Goal: Communication & Community: Answer question/provide support

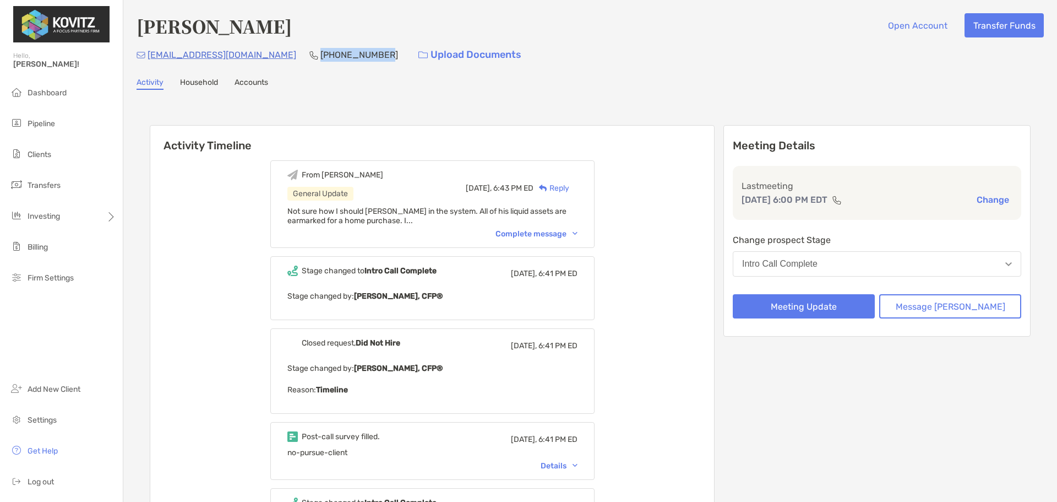
drag, startPoint x: 273, startPoint y: 55, endPoint x: 329, endPoint y: 50, distance: 56.9
click at [329, 50] on p "(917) 742-7001" at bounding box center [360, 55] width 78 height 14
click at [331, 50] on p "(917) 742-7001" at bounding box center [360, 55] width 78 height 14
drag, startPoint x: 333, startPoint y: 53, endPoint x: 274, endPoint y: 59, distance: 59.3
click at [274, 59] on div "isaacbeyda4@gmail.com (917) 742-7001 Upload Documents" at bounding box center [591, 55] width 908 height 24
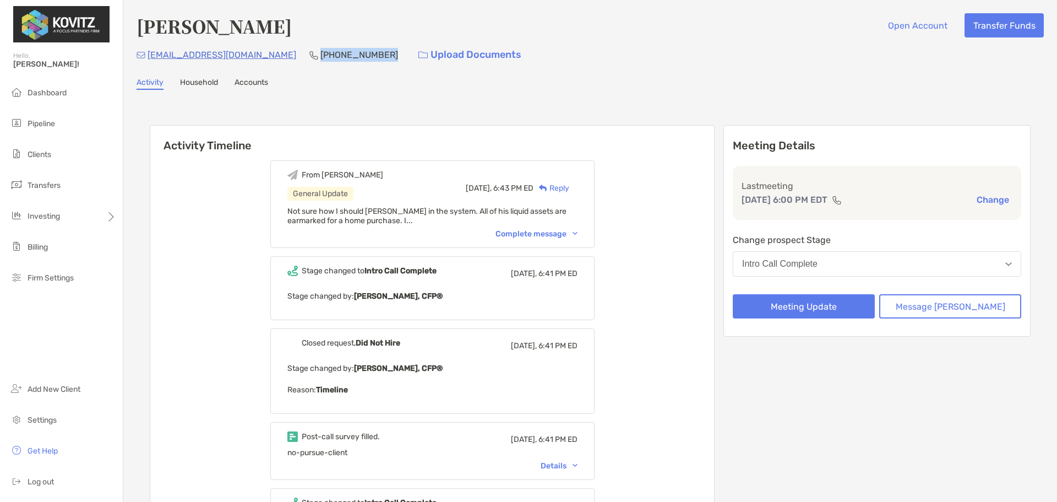
copy p "(917) 742-7001"
drag, startPoint x: 251, startPoint y: 57, endPoint x: 150, endPoint y: 61, distance: 100.9
click at [150, 61] on div "isaacbeyda4@gmail.com (917) 742-7001 Upload Documents" at bounding box center [591, 55] width 908 height 24
click at [150, 61] on p "isaacbeyda4@gmail.com" at bounding box center [222, 55] width 149 height 14
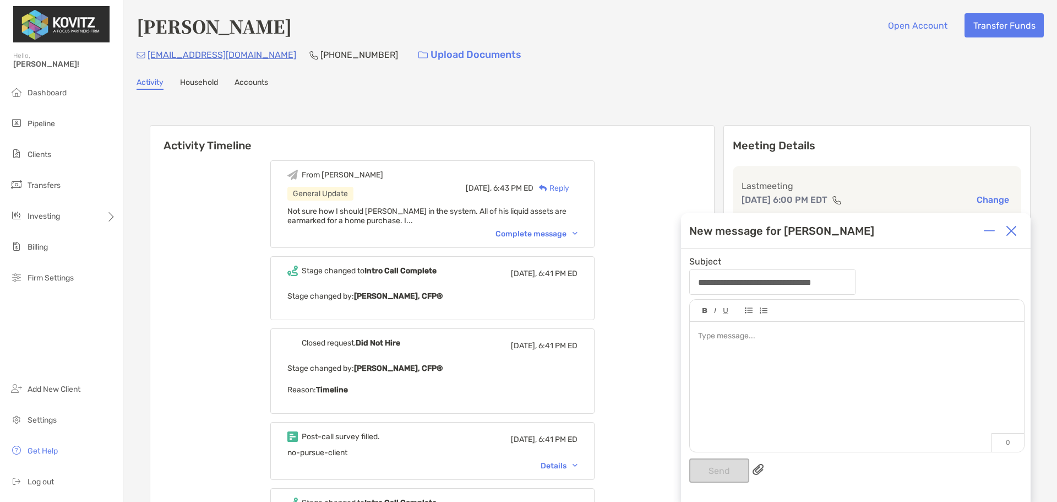
drag, startPoint x: 147, startPoint y: 57, endPoint x: 175, endPoint y: 55, distance: 28.2
click at [170, 56] on div "isaacbeyda4@gmail.com" at bounding box center [217, 55] width 160 height 24
drag, startPoint x: 250, startPoint y: 55, endPoint x: 146, endPoint y: 55, distance: 104.1
click at [146, 55] on div "isaacbeyda4@gmail.com (917) 742-7001 Upload Documents" at bounding box center [591, 55] width 908 height 24
copy div "isaacbeyda4@gmail.com"
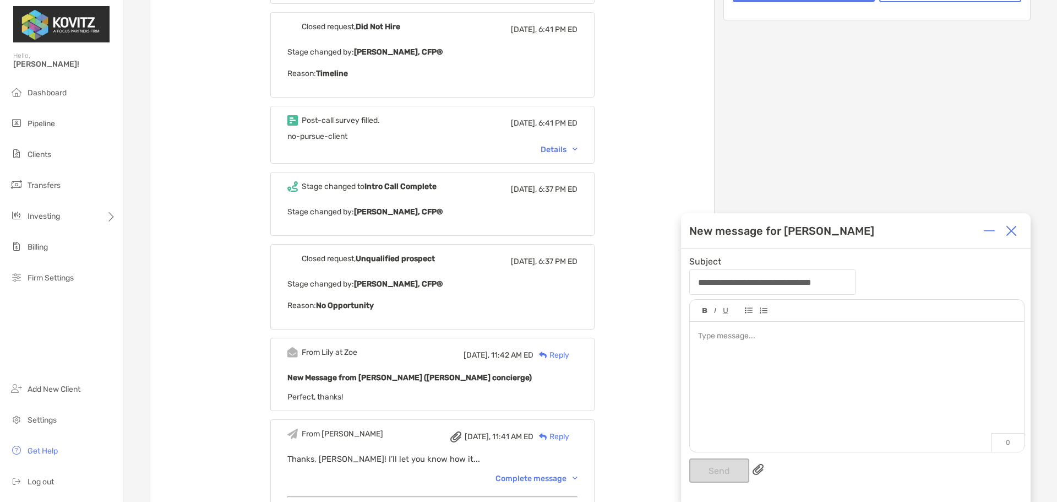
scroll to position [386, 0]
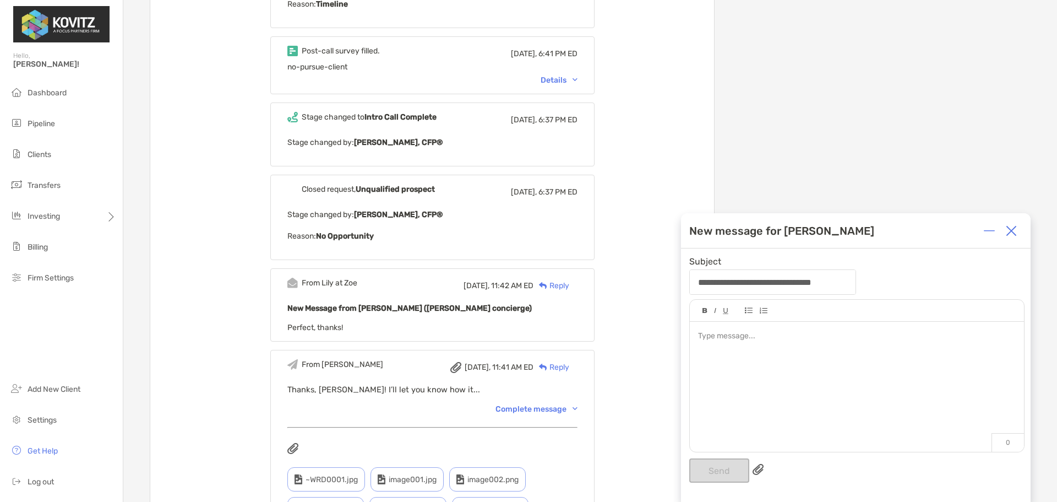
click at [828, 233] on img at bounding box center [1011, 230] width 11 height 11
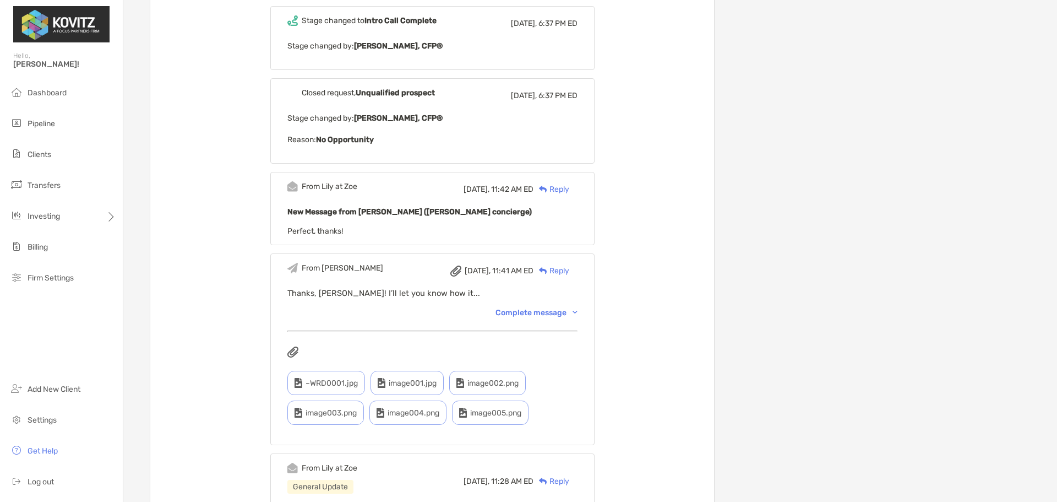
scroll to position [661, 0]
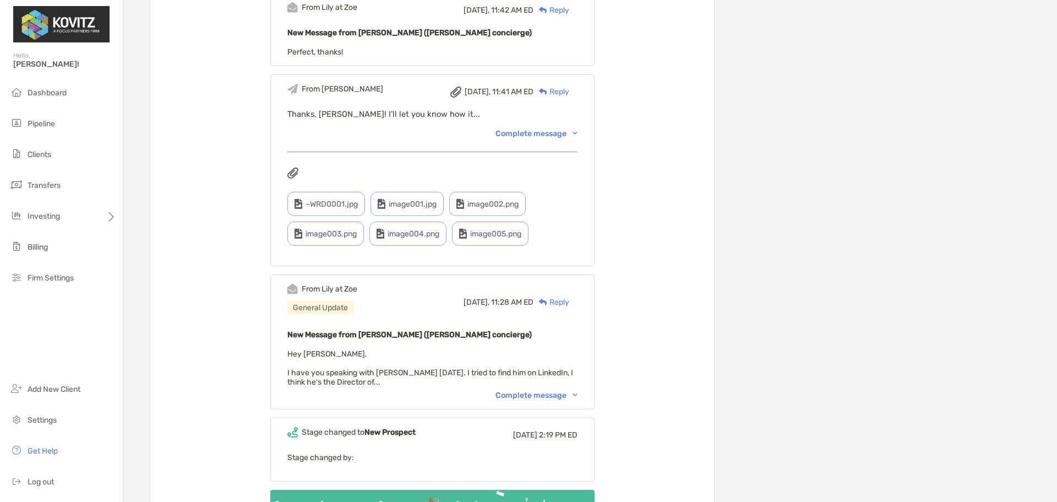
click at [533, 396] on div "Complete message" at bounding box center [537, 394] width 82 height 9
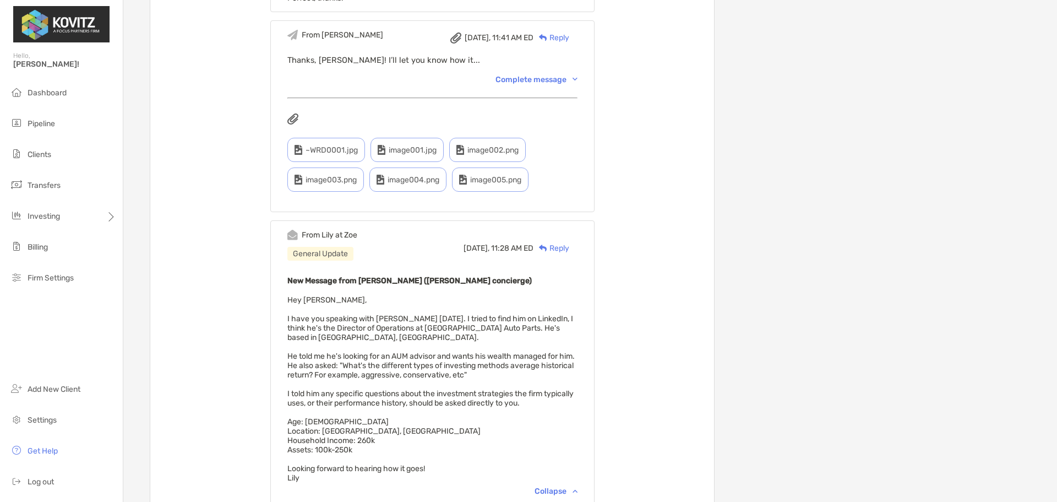
scroll to position [807, 0]
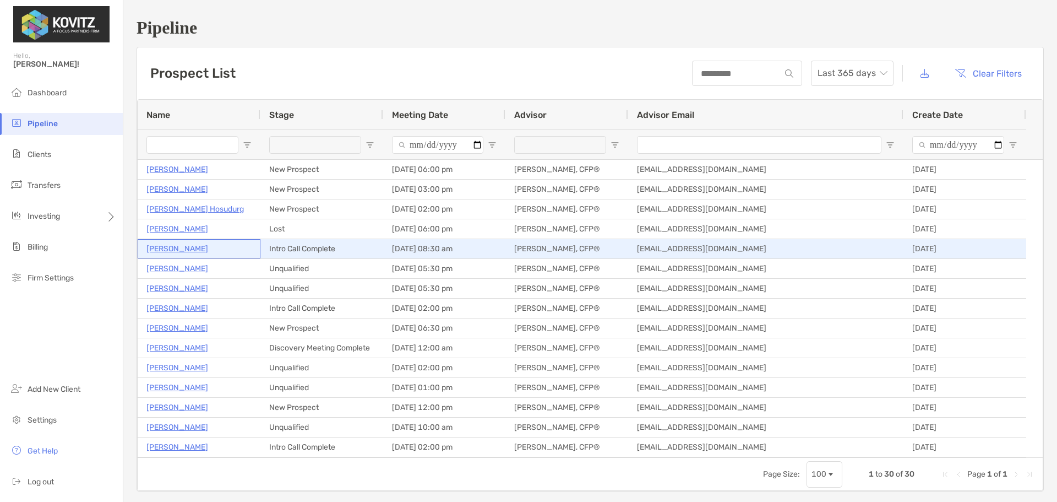
click at [180, 248] on p "[PERSON_NAME]" at bounding box center [178, 249] width 62 height 14
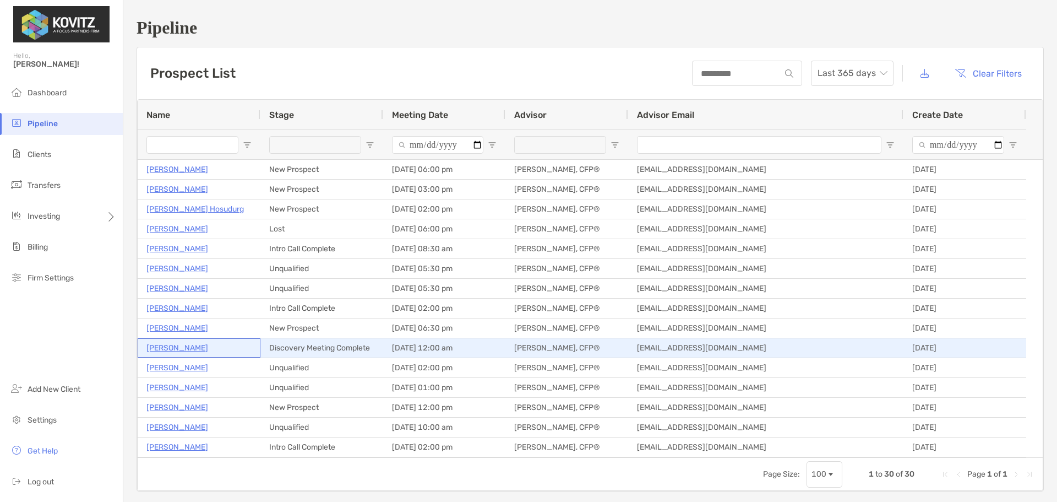
click at [192, 355] on div "Cole Zimmerman" at bounding box center [199, 348] width 105 height 18
click at [190, 349] on p "Cole Zimmerman" at bounding box center [178, 348] width 62 height 14
click at [169, 342] on p "[PERSON_NAME]" at bounding box center [178, 348] width 62 height 14
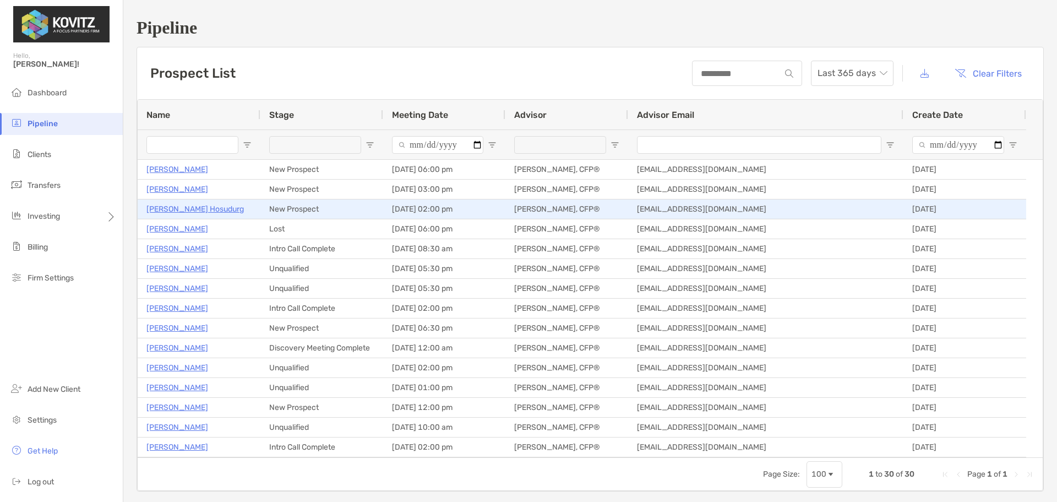
click at [170, 205] on p "Sukruti Hosudurg" at bounding box center [195, 209] width 97 height 14
click at [154, 208] on p "Sukruti Hosudurg" at bounding box center [195, 209] width 97 height 14
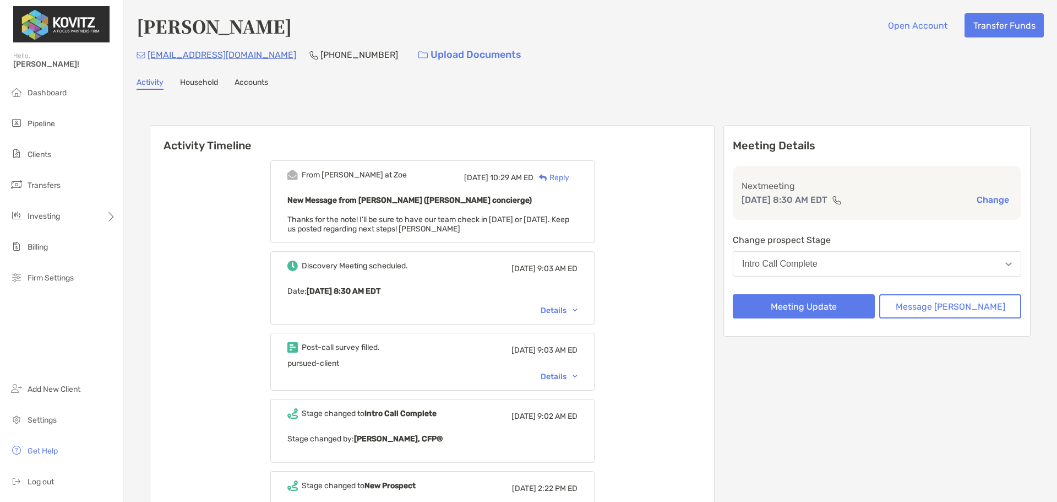
click at [508, 219] on span "Thanks for the note! I’ll be sure to have our team check in [DATE] or [DATE]. K…" at bounding box center [429, 224] width 282 height 19
click at [564, 310] on div "Details" at bounding box center [559, 310] width 37 height 9
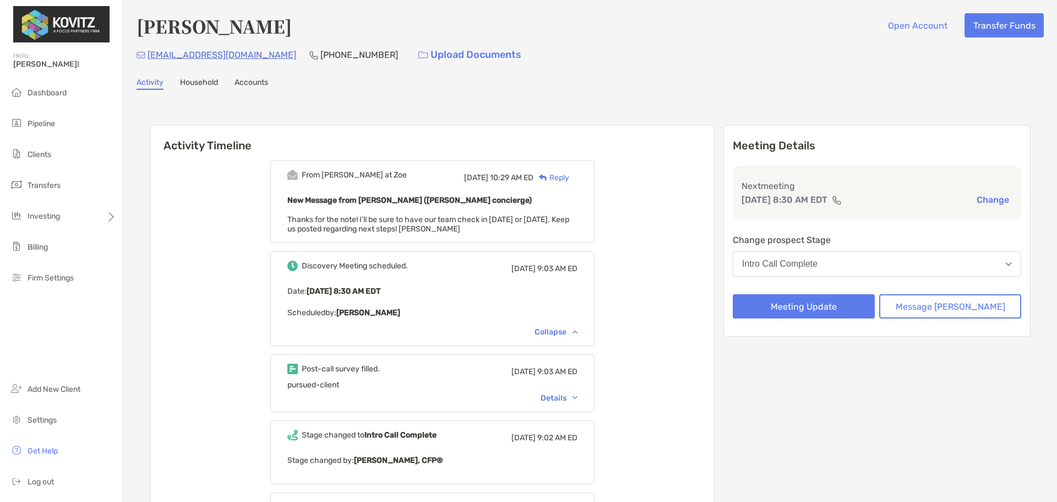
click at [574, 396] on div "Details" at bounding box center [559, 397] width 37 height 9
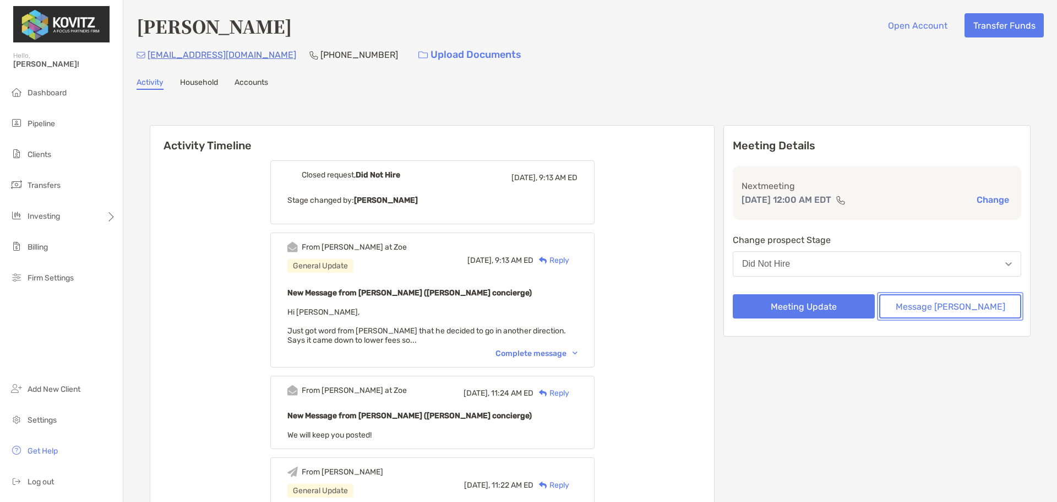
click at [921, 303] on button "Message Zoe" at bounding box center [951, 306] width 142 height 24
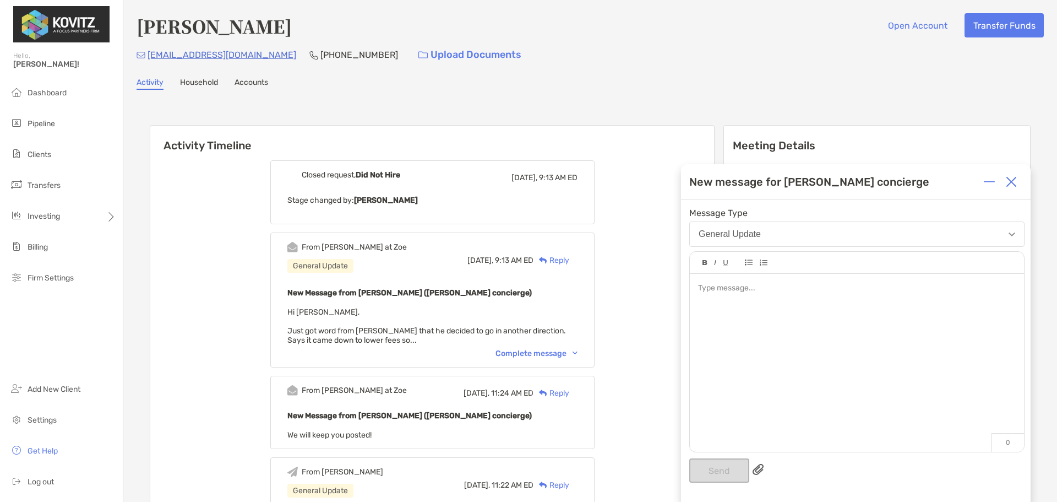
click at [567, 258] on div "Reply" at bounding box center [552, 260] width 36 height 12
click at [1018, 183] on div at bounding box center [1012, 182] width 22 height 22
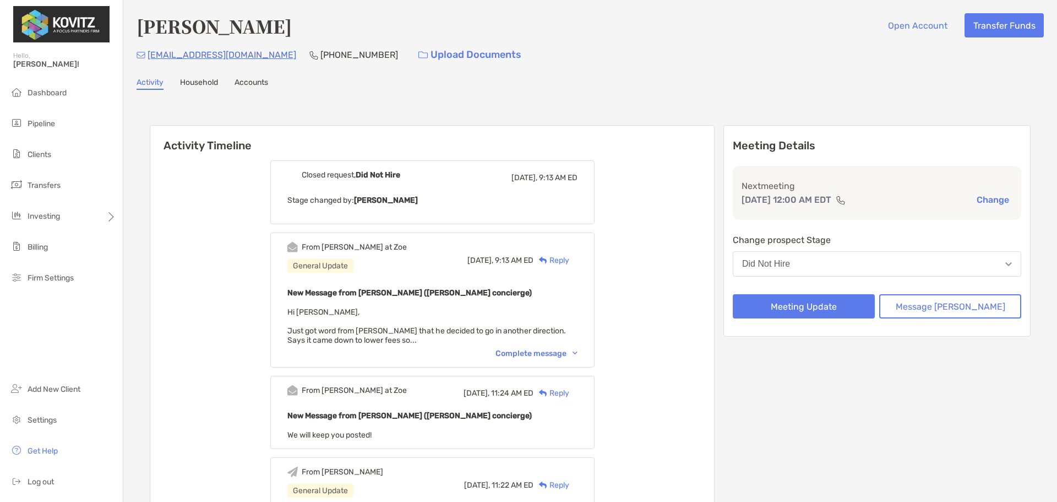
click at [569, 261] on div "Reply" at bounding box center [552, 260] width 36 height 12
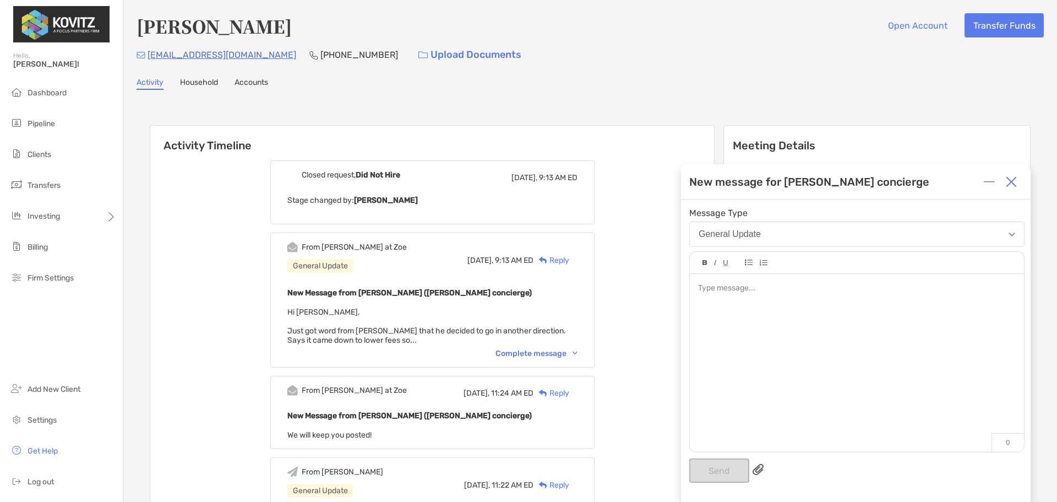
click at [736, 315] on div at bounding box center [857, 357] width 334 height 167
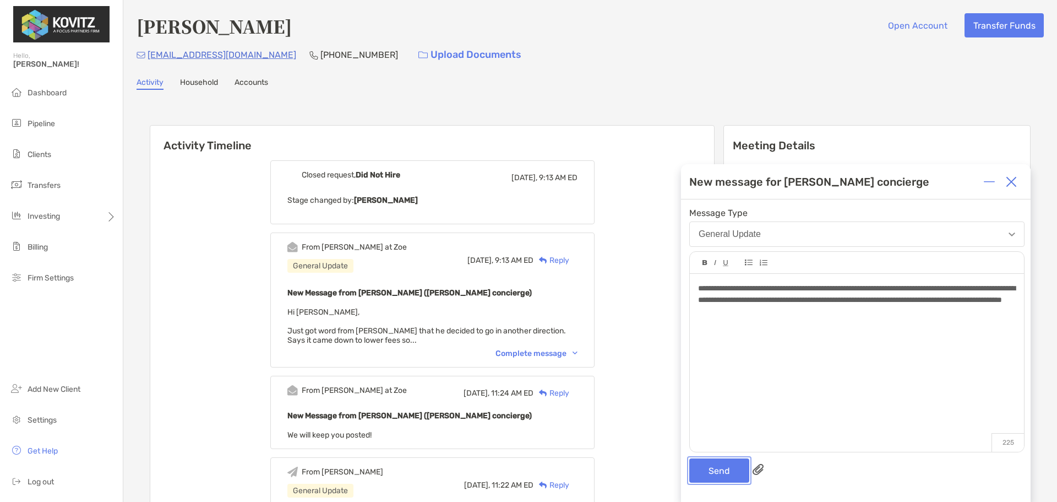
click at [733, 463] on button "Send" at bounding box center [720, 470] width 60 height 24
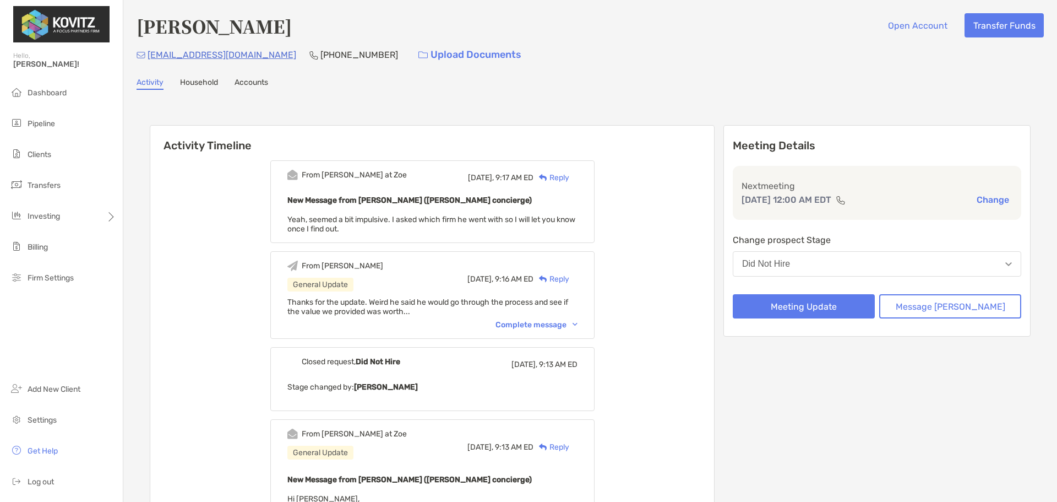
click at [566, 176] on div "Reply" at bounding box center [552, 178] width 36 height 12
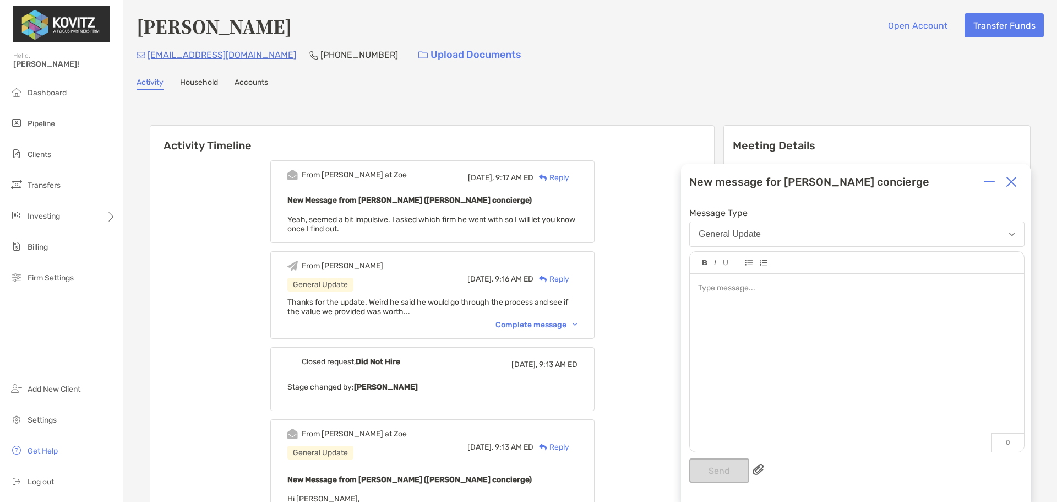
click at [814, 313] on div at bounding box center [857, 357] width 334 height 167
click at [1008, 181] on img at bounding box center [1011, 181] width 11 height 11
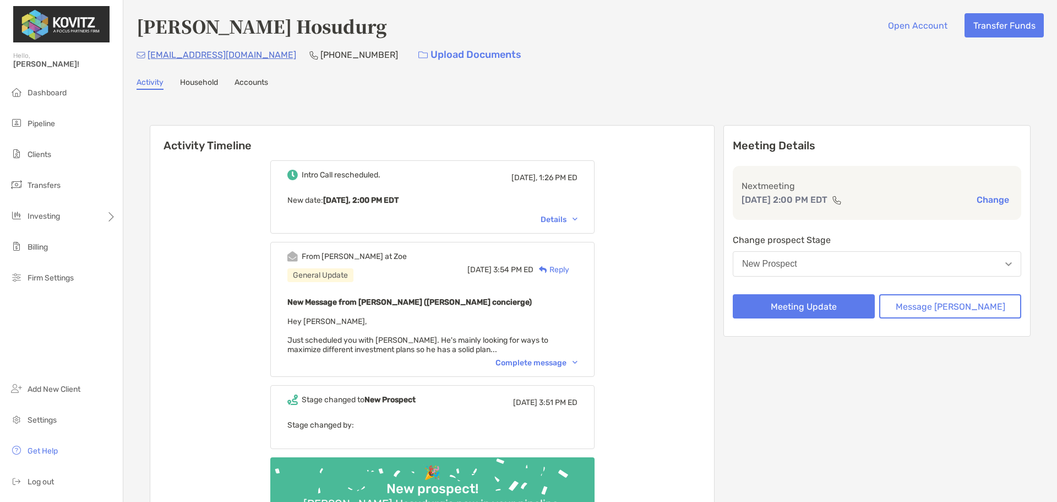
click at [540, 365] on div "Complete message" at bounding box center [537, 362] width 82 height 9
